Goal: Information Seeking & Learning: Learn about a topic

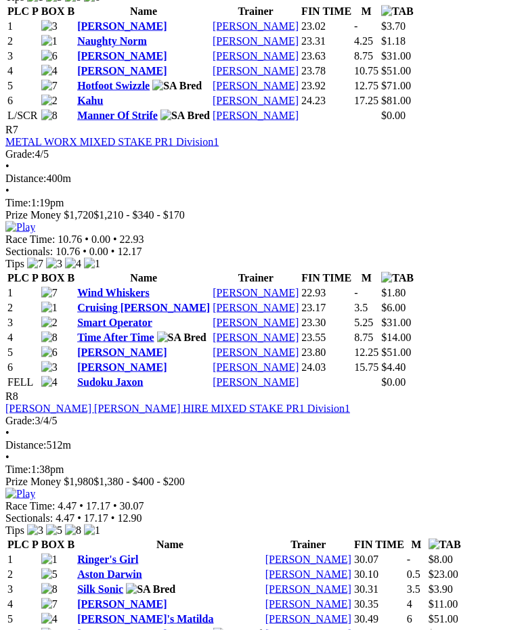
scroll to position [2094, 0]
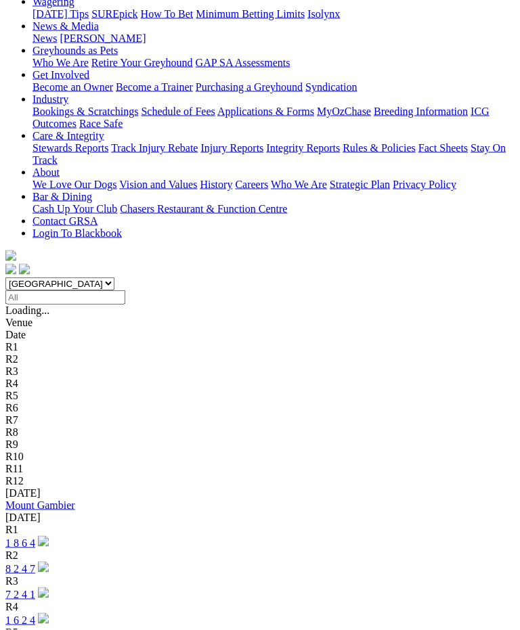
scroll to position [204, 0]
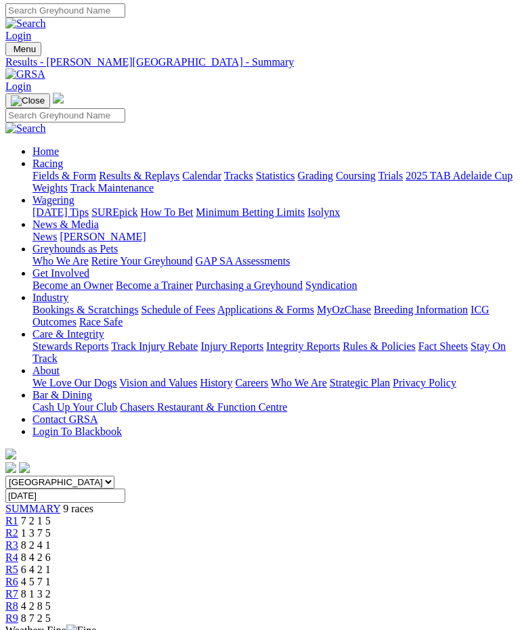
scroll to position [1, 0]
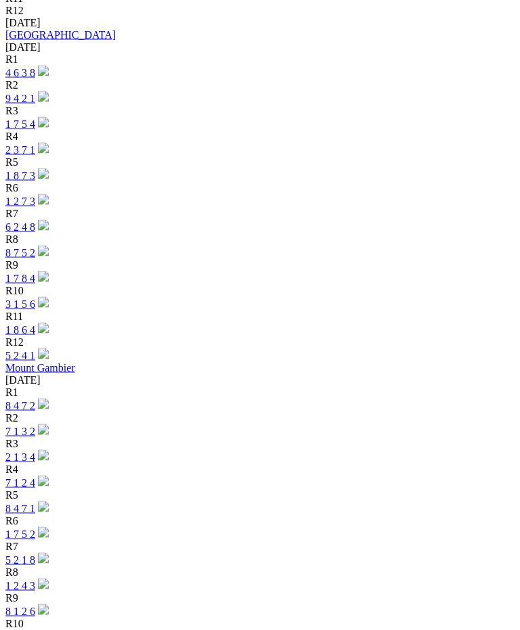
scroll to position [1614, 0]
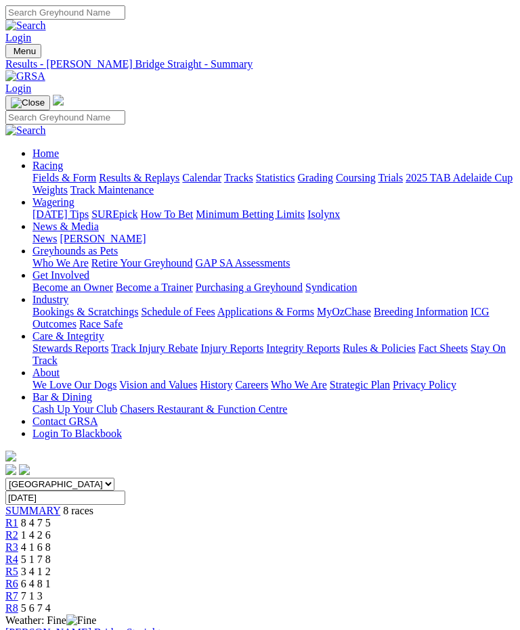
click at [11, 54] on img "Toggle navigation" at bounding box center [11, 54] width 0 height 0
click at [298, 183] on link "Grading" at bounding box center [315, 178] width 35 height 12
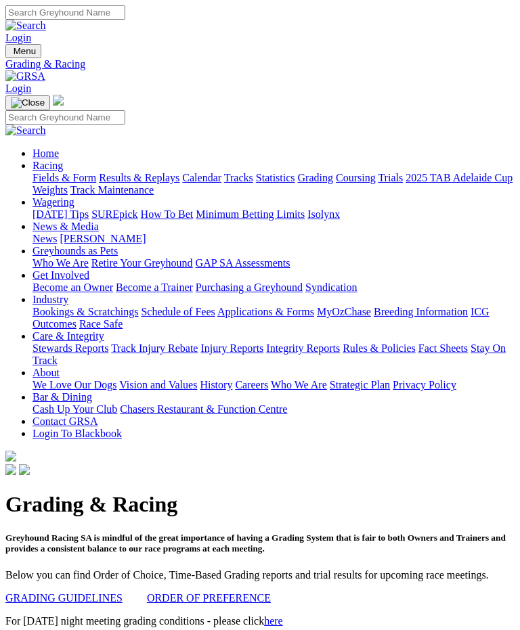
scroll to position [1648, 0]
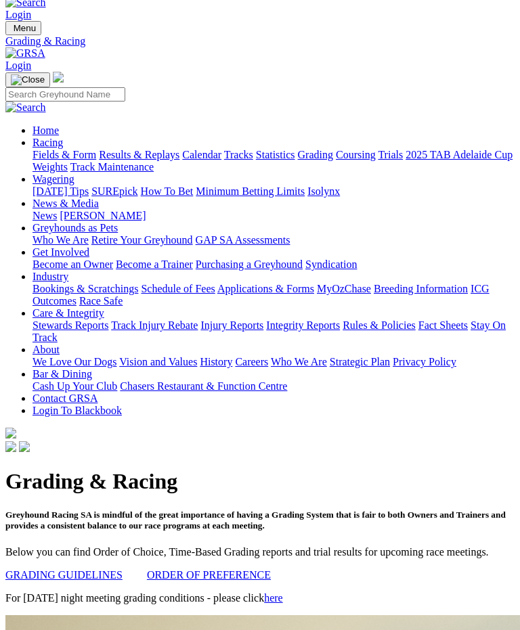
scroll to position [0, 0]
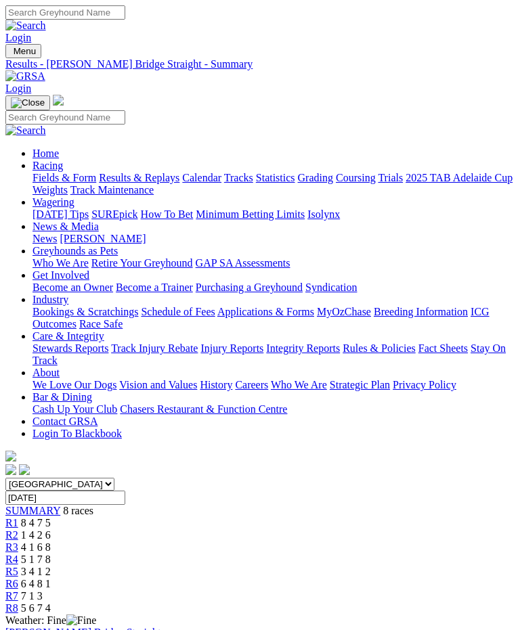
click at [11, 54] on img "Toggle navigation" at bounding box center [11, 54] width 0 height 0
click at [99, 183] on link "Results & Replays" at bounding box center [139, 178] width 81 height 12
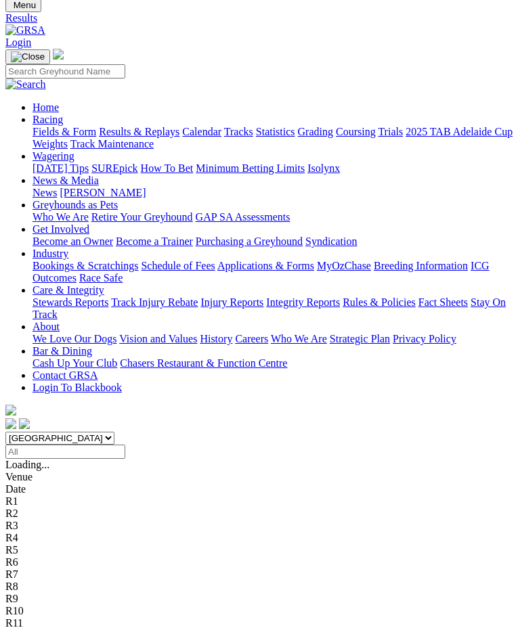
scroll to position [43, 0]
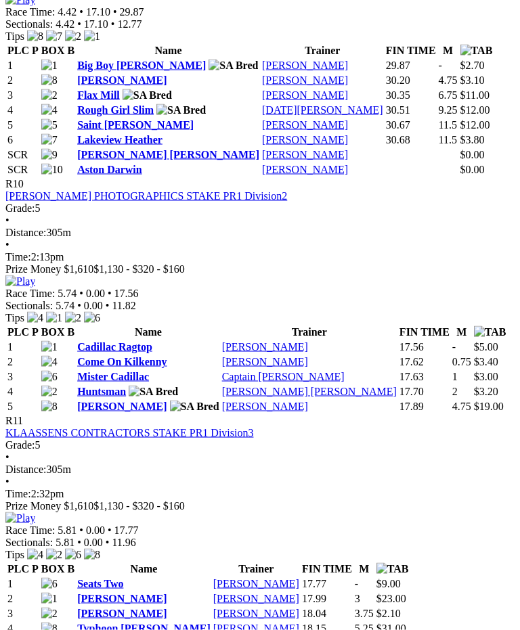
scroll to position [2935, 0]
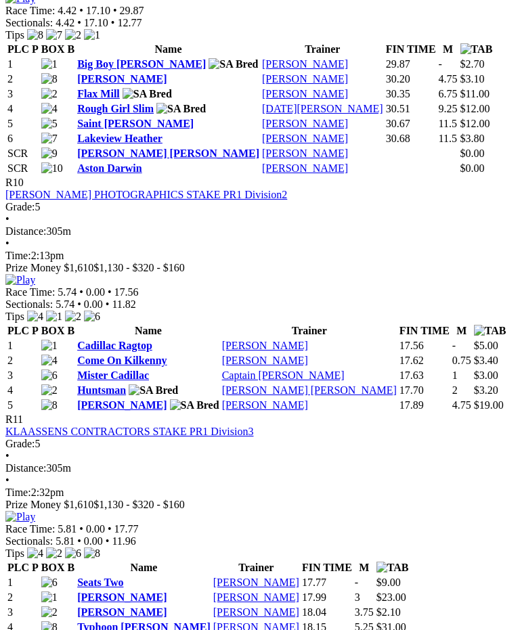
click at [108, 70] on link "Big Boy [PERSON_NAME]" at bounding box center [141, 64] width 129 height 12
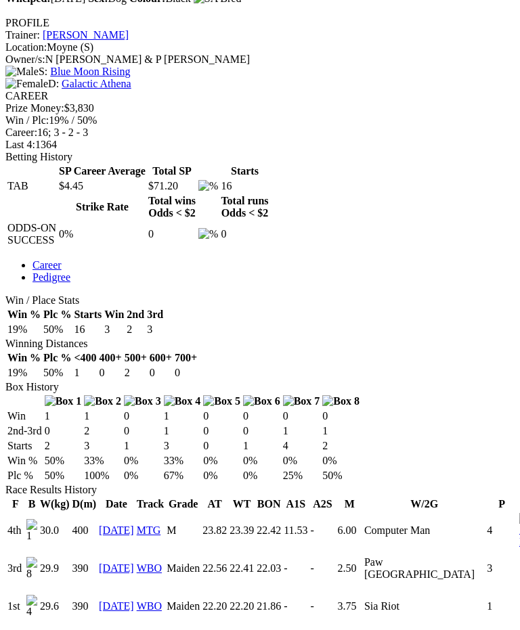
scroll to position [510, 0]
